Goal: Task Accomplishment & Management: Complete application form

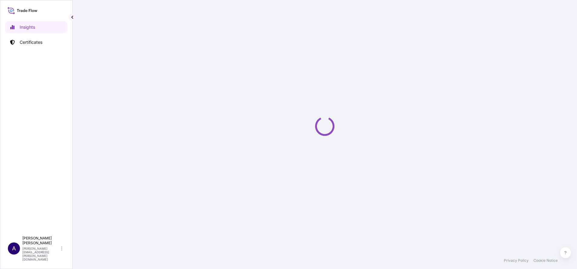
select select "2025"
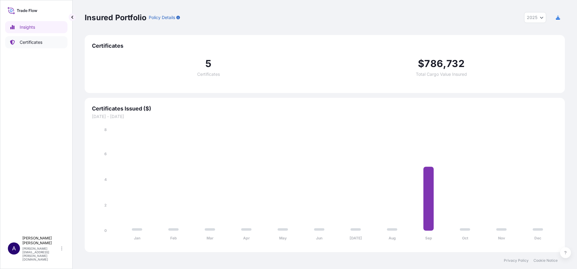
click at [25, 42] on p "Certificates" at bounding box center [31, 42] width 23 height 6
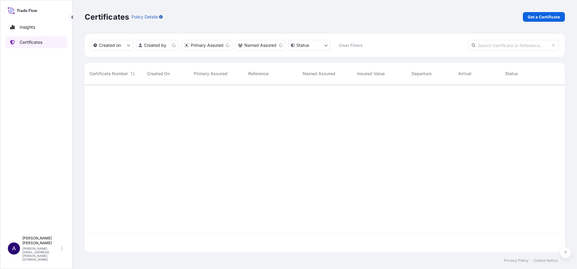
scroll to position [164, 473]
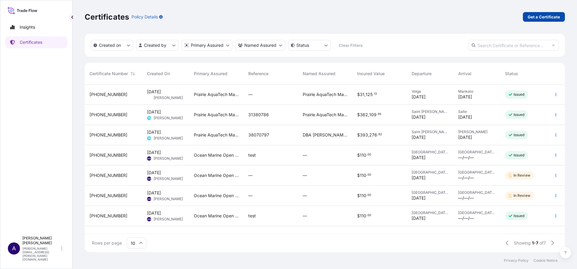
click at [534, 18] on p "Get a Certificate" at bounding box center [543, 17] width 32 height 6
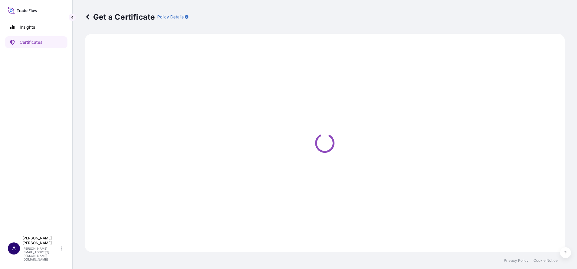
select select "Sea Vessel"
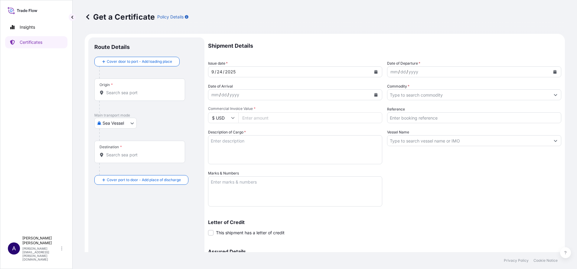
click at [131, 88] on div "Origin *" at bounding box center [139, 90] width 91 height 22
click at [131, 90] on input "Origin *" at bounding box center [141, 93] width 71 height 6
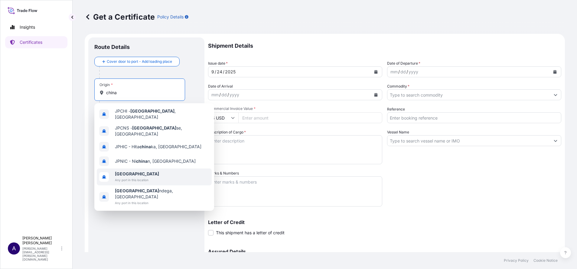
click at [133, 177] on span "Any port in this location" at bounding box center [137, 180] width 44 height 6
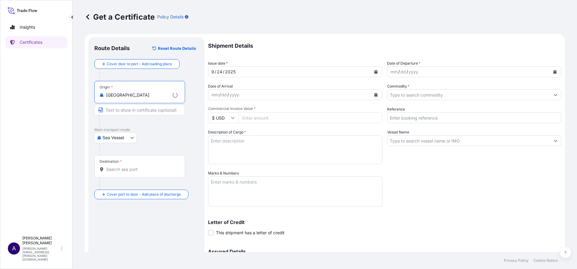
type input "[GEOGRAPHIC_DATA]"
click at [132, 166] on div "Destination *" at bounding box center [139, 166] width 91 height 22
click at [132, 167] on input "Destination *" at bounding box center [141, 170] width 71 height 6
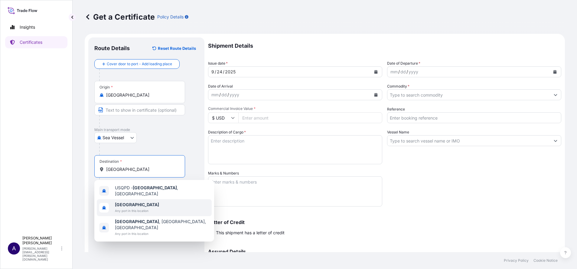
click at [128, 202] on b "[GEOGRAPHIC_DATA]" at bounding box center [137, 204] width 44 height 5
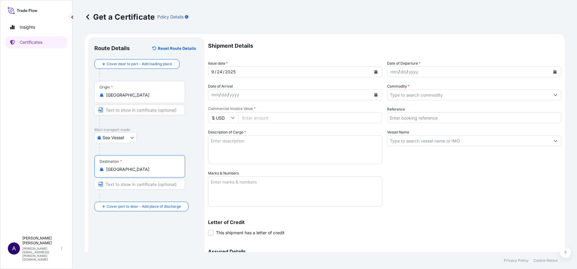
type input "[GEOGRAPHIC_DATA]"
click at [553, 72] on icon "Calendar" at bounding box center [554, 72] width 3 height 4
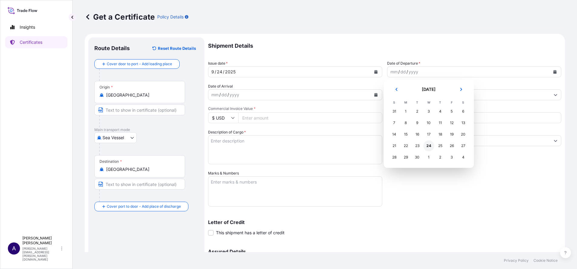
click at [429, 147] on div "24" at bounding box center [428, 146] width 11 height 11
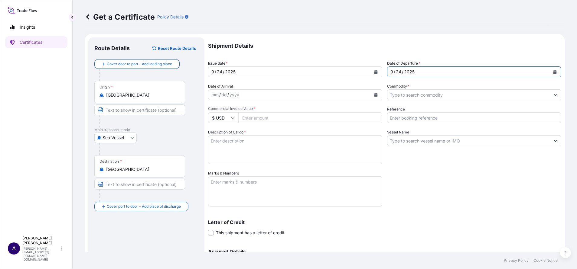
click at [302, 121] on input "Commercial Invoice Value *" at bounding box center [310, 117] width 144 height 11
type input "11"
click at [439, 96] on input "Commodity *" at bounding box center [468, 94] width 163 height 11
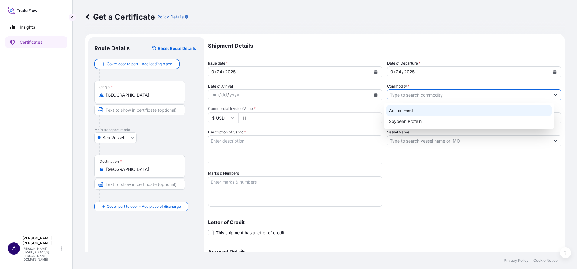
click at [409, 112] on div "Animal Feed" at bounding box center [468, 110] width 165 height 11
type input "Animal Feed"
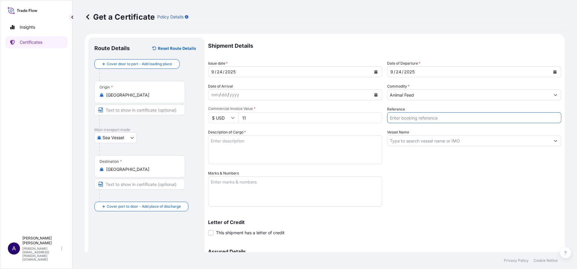
click at [410, 119] on input "Reference" at bounding box center [474, 117] width 174 height 11
type input "test"
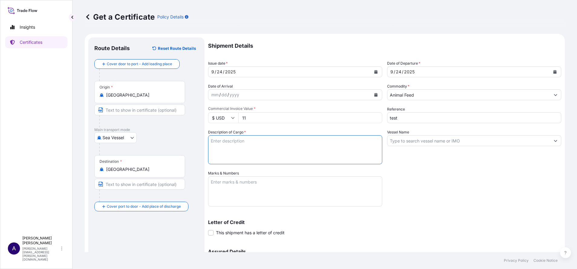
drag, startPoint x: 315, startPoint y: 149, endPoint x: 311, endPoint y: 148, distance: 4.0
click at [313, 149] on textarea "Description of Cargo *" at bounding box center [295, 149] width 174 height 29
type textarea "test"
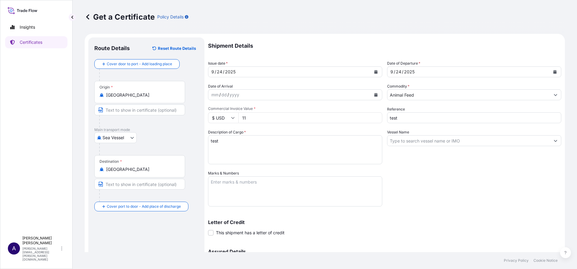
click at [418, 199] on div "Shipment Details Issue date * [DATE] Date of Departure * [DATE] Date of Arrival…" at bounding box center [384, 169] width 353 height 265
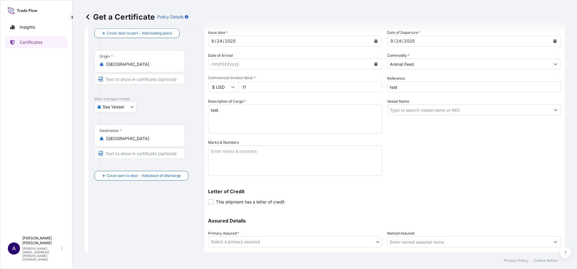
scroll to position [71, 0]
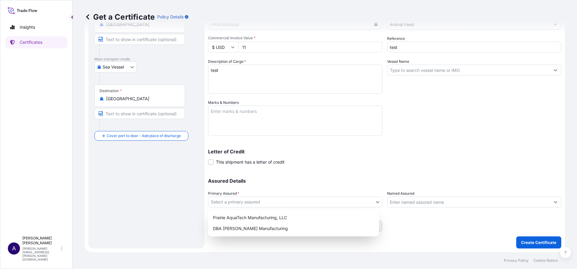
click at [281, 203] on body "2 options available. Insights Certificates A [PERSON_NAME] [PERSON_NAME][EMAIL_…" at bounding box center [288, 134] width 577 height 269
click at [235, 215] on div "Prairie AquaTech Manufacturing, LLC" at bounding box center [293, 217] width 166 height 11
select select "32206"
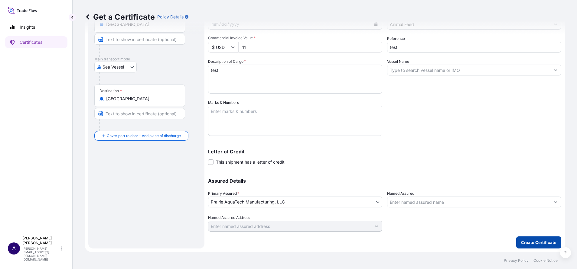
click at [523, 243] on p "Create Certificate" at bounding box center [538, 243] width 35 height 6
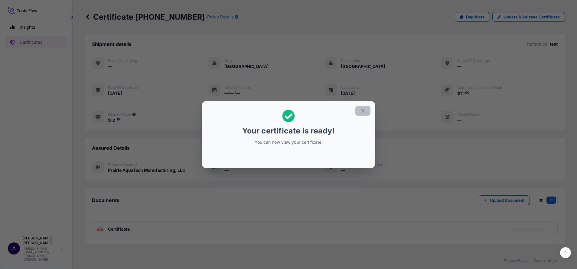
click at [362, 113] on icon "button" at bounding box center [362, 110] width 5 height 5
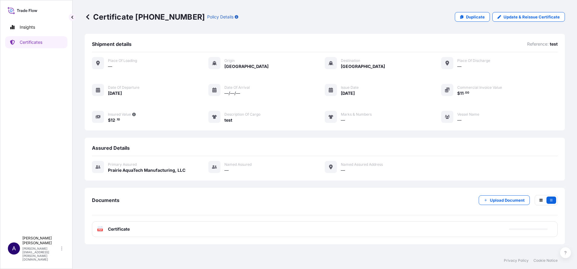
click at [420, 202] on div "Documents Upload Document" at bounding box center [324, 205] width 465 height 20
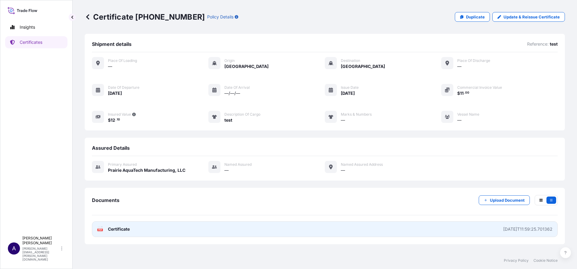
click at [506, 230] on div "[DATE]T11:59:25.701362" at bounding box center [527, 229] width 49 height 6
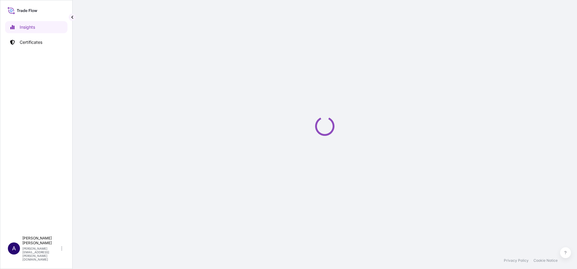
select select "2025"
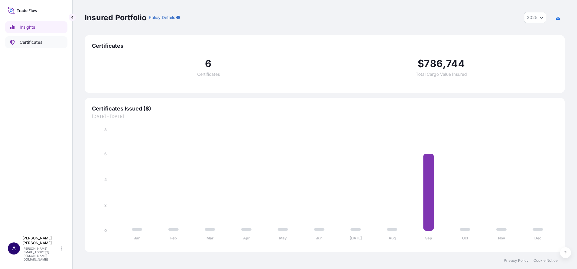
click at [28, 42] on p "Certificates" at bounding box center [31, 42] width 23 height 6
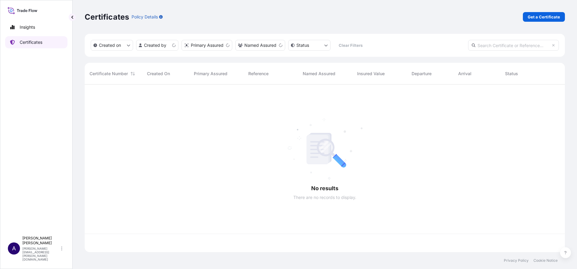
scroll to position [164, 473]
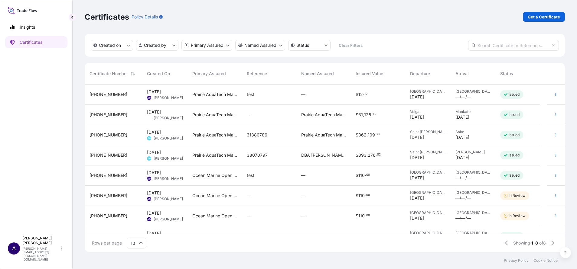
click at [106, 95] on span "32206-5-1" at bounding box center [108, 95] width 38 height 6
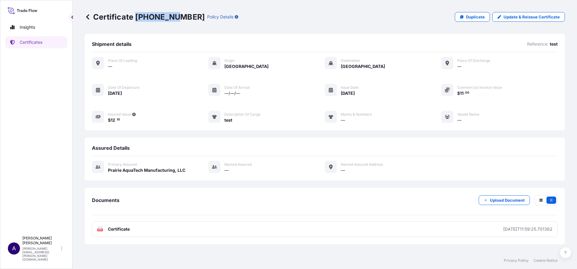
drag, startPoint x: 174, startPoint y: 17, endPoint x: 135, endPoint y: 15, distance: 39.0
click at [135, 15] on p "Certificate [PHONE_NUMBER]" at bounding box center [145, 17] width 120 height 10
copy p "32206-5-1"
click at [37, 41] on p "Certificates" at bounding box center [31, 42] width 23 height 6
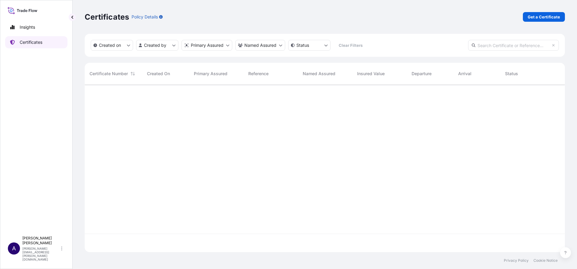
scroll to position [164, 473]
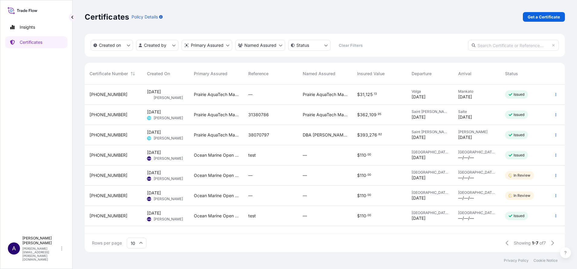
click at [101, 155] on span "[PHONE_NUMBER]" at bounding box center [108, 155] width 38 height 6
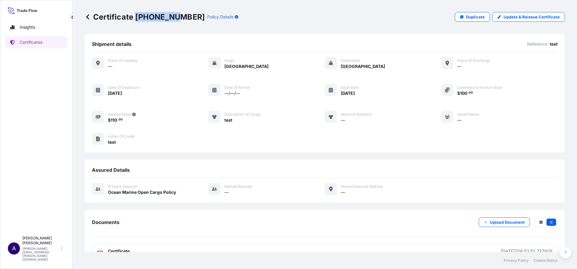
drag, startPoint x: 173, startPoint y: 18, endPoint x: 137, endPoint y: 17, distance: 36.9
click at [137, 17] on p "Certificate 32205-6-1" at bounding box center [145, 17] width 120 height 10
copy p "[PHONE_NUMBER]"
click at [27, 40] on p "Certificates" at bounding box center [31, 42] width 23 height 6
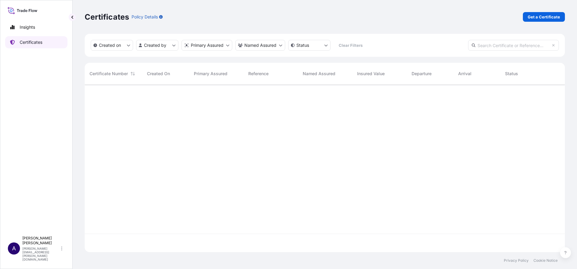
scroll to position [164, 473]
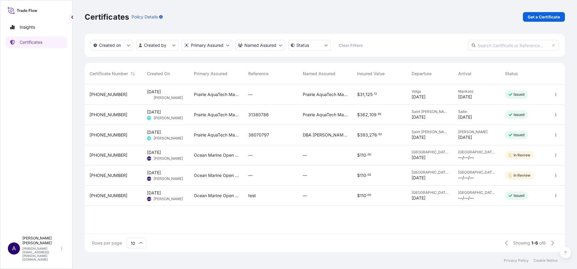
click at [103, 155] on span "[PHONE_NUMBER]" at bounding box center [108, 155] width 38 height 6
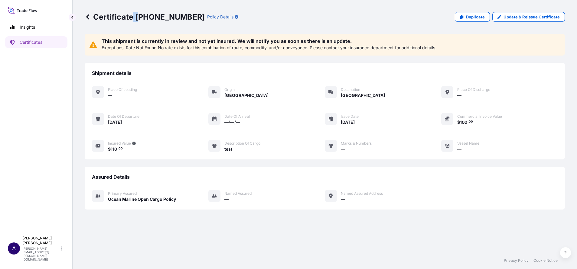
drag, startPoint x: 134, startPoint y: 17, endPoint x: 140, endPoint y: 17, distance: 6.0
click at [140, 17] on p "Certificate 32205-5-2" at bounding box center [145, 17] width 120 height 10
click at [288, 16] on div "Certificate 32205-5-2 Policy Details Duplicate Update & Reissue Certificate" at bounding box center [325, 17] width 480 height 10
click at [22, 45] on p "Certificates" at bounding box center [31, 42] width 23 height 6
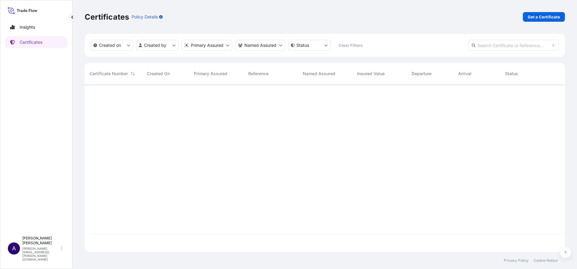
scroll to position [164, 473]
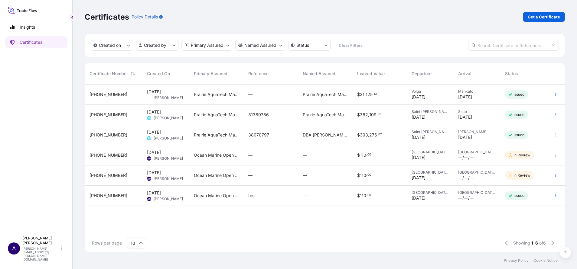
click at [97, 191] on div "[PHONE_NUMBER]" at bounding box center [113, 196] width 57 height 20
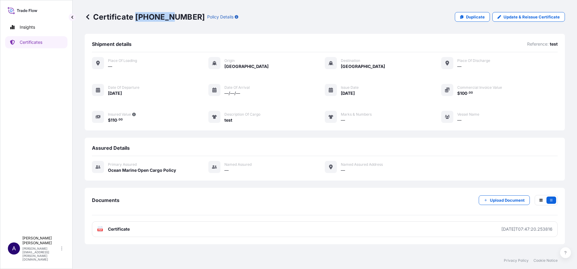
drag, startPoint x: 173, startPoint y: 19, endPoint x: 137, endPoint y: 14, distance: 36.6
click at [137, 14] on p "Certificate 32205-2-1" at bounding box center [145, 17] width 120 height 10
copy p "32205-2-"
click at [33, 44] on p "Certificates" at bounding box center [31, 42] width 23 height 6
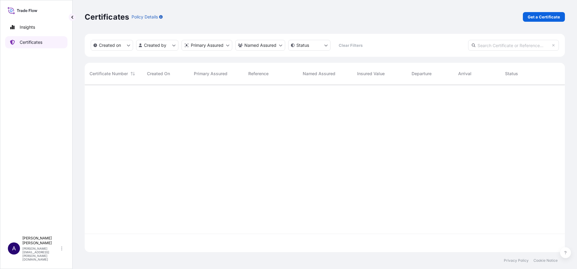
scroll to position [164, 473]
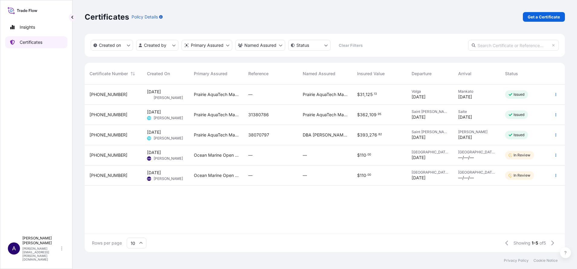
click at [31, 47] on link "Certificates" at bounding box center [36, 42] width 62 height 12
click at [29, 33] on div "Insights Certificates" at bounding box center [36, 125] width 62 height 218
click at [29, 29] on p "Insights" at bounding box center [27, 27] width 15 height 6
select select "2025"
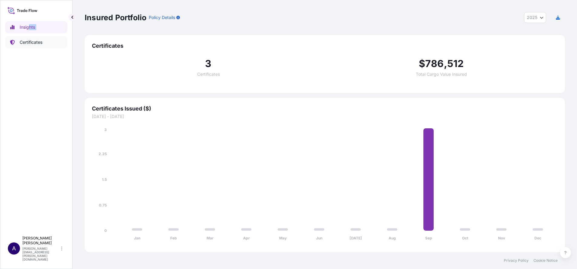
click at [31, 42] on p "Certificates" at bounding box center [31, 42] width 23 height 6
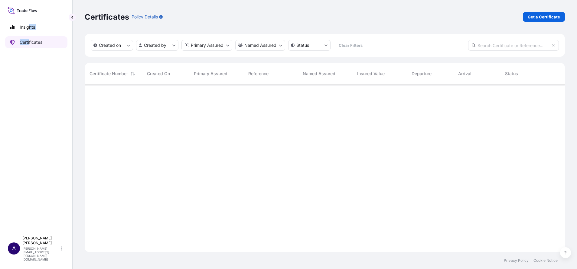
scroll to position [164, 473]
